Goal: Transaction & Acquisition: Purchase product/service

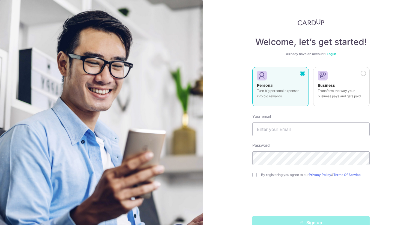
click at [330, 53] on link "Log in" at bounding box center [331, 54] width 9 height 4
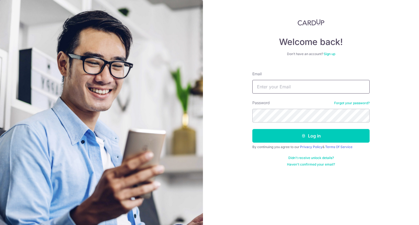
click at [284, 89] on input "Email" at bounding box center [310, 87] width 117 height 14
type input "[EMAIL_ADDRESS][DOMAIN_NAME]"
click at [252, 129] on button "Log in" at bounding box center [310, 136] width 117 height 14
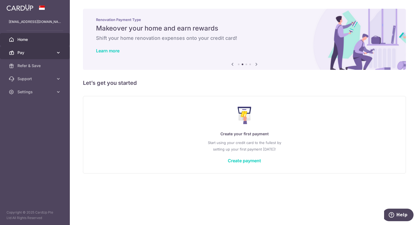
click at [35, 51] on span "Pay" at bounding box center [35, 52] width 36 height 5
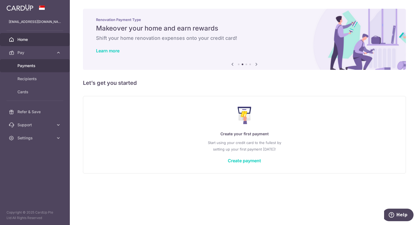
click at [32, 65] on span "Payments" at bounding box center [35, 65] width 36 height 5
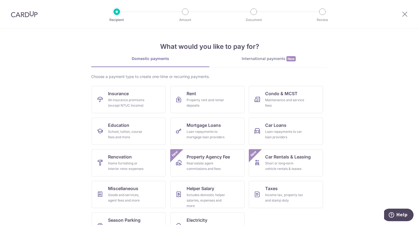
scroll to position [19, 0]
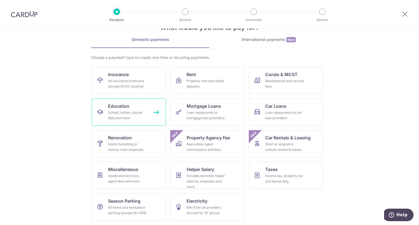
click at [138, 118] on div "School, tuition, course fees and more" at bounding box center [127, 115] width 39 height 11
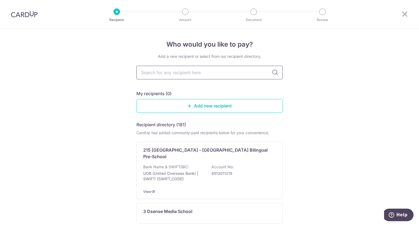
click at [170, 72] on input "text" at bounding box center [209, 73] width 146 height 14
type input "nexus"
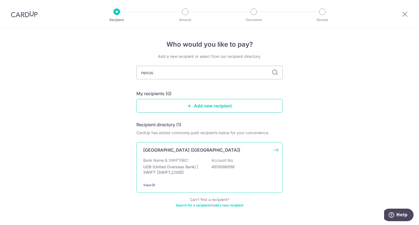
click at [175, 149] on p "Nexus International School (Singapore)" at bounding box center [191, 150] width 97 height 7
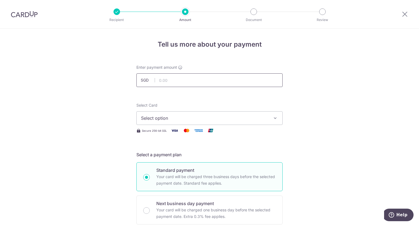
click at [172, 82] on input "text" at bounding box center [209, 80] width 146 height 14
type input "11,000.00"
click at [150, 118] on span "Select option" at bounding box center [204, 118] width 127 height 7
click at [158, 136] on span "Add credit card" at bounding box center [214, 133] width 127 height 5
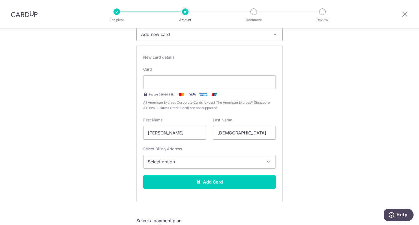
scroll to position [84, 0]
click at [162, 158] on span "Select option" at bounding box center [204, 161] width 113 height 7
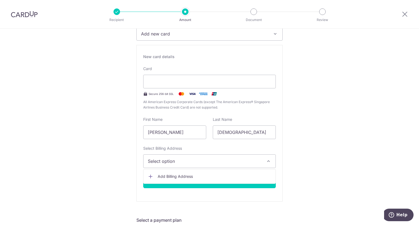
click at [162, 176] on span "Add Billing Address" at bounding box center [214, 176] width 113 height 5
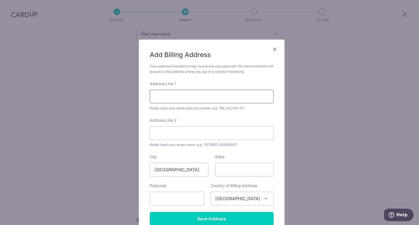
click at [209, 97] on input "Address Line 1" at bounding box center [212, 97] width 124 height 14
type input "-"
type input "02-10, [STREET_ADDRESS]"
click at [184, 131] on input "Address Line 2" at bounding box center [212, 133] width 124 height 14
type input "Waterplace"
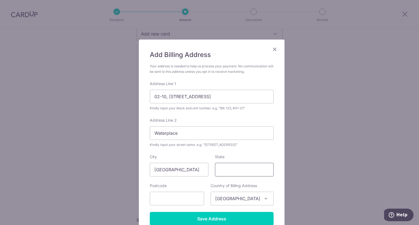
click at [223, 174] on input "State" at bounding box center [244, 170] width 59 height 14
click at [186, 204] on input "text" at bounding box center [177, 199] width 54 height 14
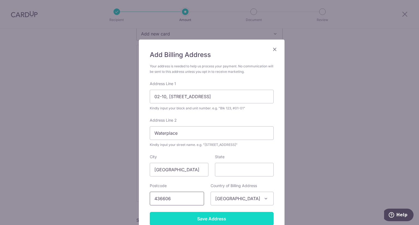
type input "436606"
click at [197, 218] on input "Save Address" at bounding box center [212, 219] width 124 height 14
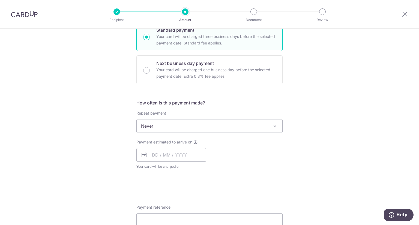
scroll to position [291, 0]
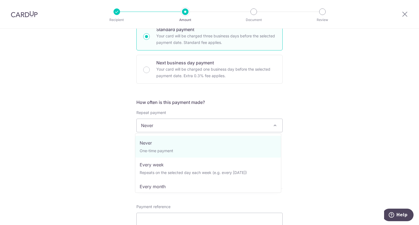
click at [186, 121] on span "Never" at bounding box center [210, 125] width 146 height 13
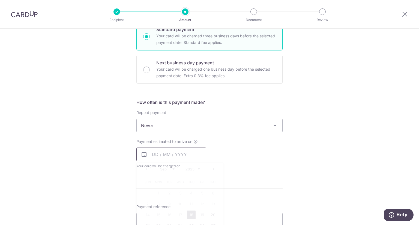
click at [163, 156] on input "text" at bounding box center [171, 155] width 70 height 14
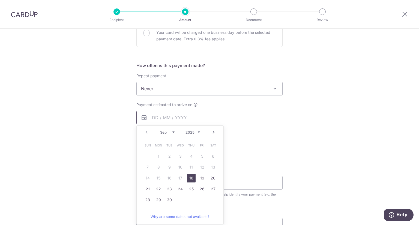
scroll to position [339, 0]
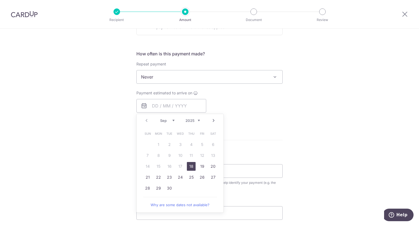
click at [192, 167] on link "18" at bounding box center [191, 166] width 9 height 9
type input "[DATE]"
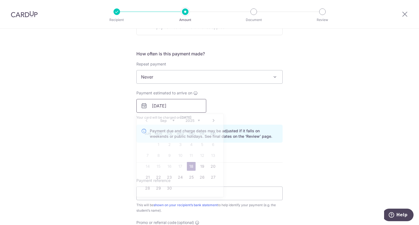
click at [182, 112] on input "[DATE]" at bounding box center [171, 106] width 70 height 14
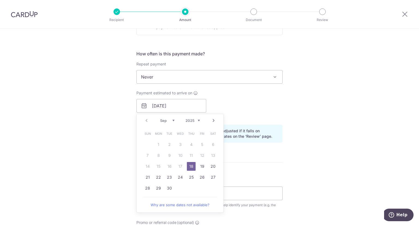
click at [190, 165] on link "18" at bounding box center [191, 166] width 9 height 9
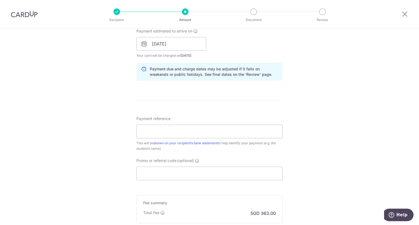
scroll to position [401, 0]
click at [146, 128] on input "Payment reference" at bounding box center [209, 131] width 146 height 14
type input "[PERSON_NAME]"
click at [159, 173] on input "Promo or referral code (optional)" at bounding box center [209, 173] width 146 height 14
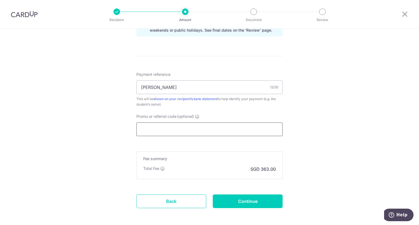
scroll to position [445, 0]
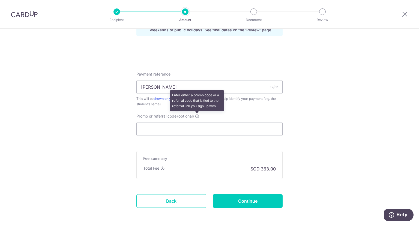
click at [197, 116] on icon at bounding box center [197, 116] width 4 height 4
click at [197, 122] on input "Promo or referral code (optional) Enter either a promo code or a referral code …" at bounding box center [209, 129] width 146 height 14
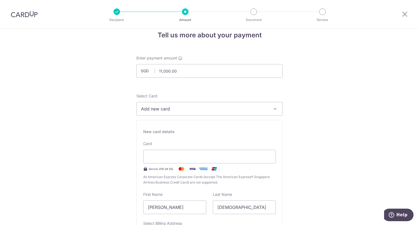
scroll to position [0, 0]
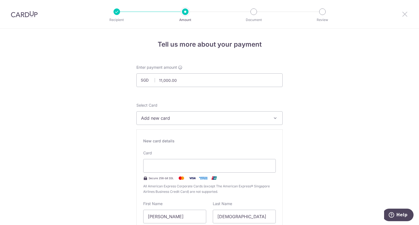
click at [405, 12] on icon at bounding box center [405, 14] width 7 height 7
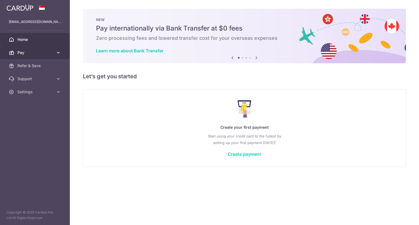
click at [55, 53] on link "Pay" at bounding box center [35, 52] width 70 height 13
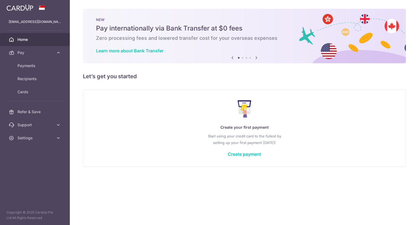
click at [257, 58] on icon at bounding box center [256, 57] width 7 height 7
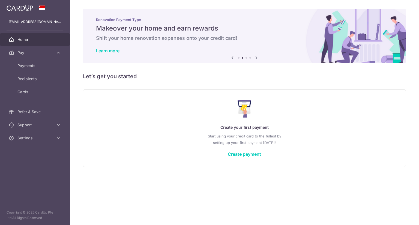
click at [257, 58] on icon at bounding box center [256, 57] width 7 height 7
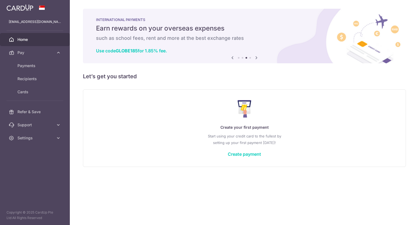
click at [257, 58] on icon at bounding box center [256, 57] width 7 height 7
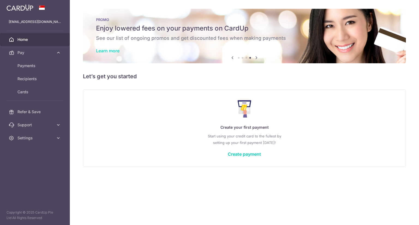
click at [105, 50] on link "Learn more" at bounding box center [107, 50] width 23 height 5
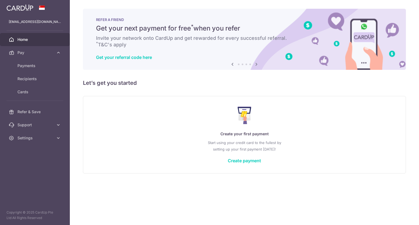
click at [257, 65] on icon at bounding box center [256, 64] width 7 height 7
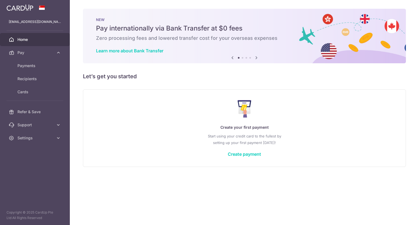
click at [233, 58] on icon at bounding box center [232, 57] width 7 height 7
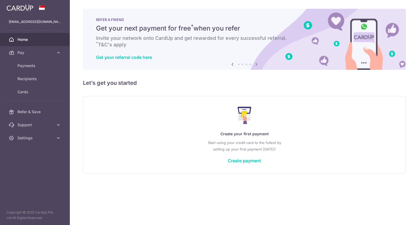
click at [233, 58] on div "Get your referral code here" at bounding box center [244, 57] width 297 height 5
click at [232, 63] on icon at bounding box center [232, 64] width 7 height 7
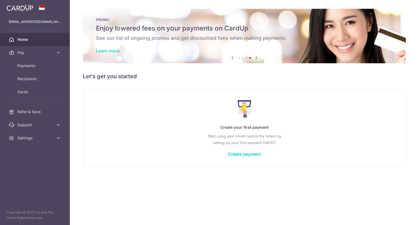
click at [107, 50] on link "Learn more" at bounding box center [107, 50] width 23 height 5
